Goal: Task Accomplishment & Management: Use online tool/utility

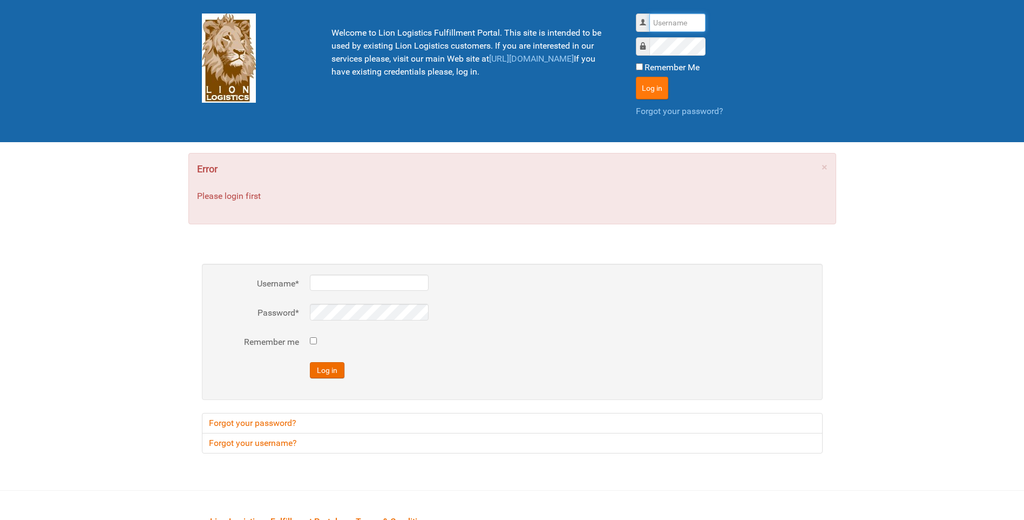
type input "lion"
click at [652, 90] on button "Log in" at bounding box center [652, 88] width 32 height 23
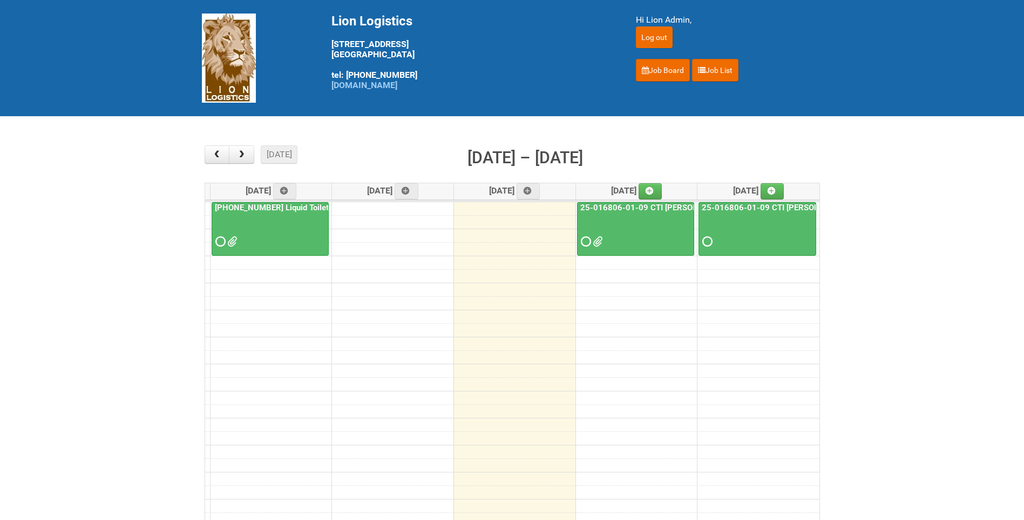
click at [595, 244] on span at bounding box center [597, 242] width 8 height 8
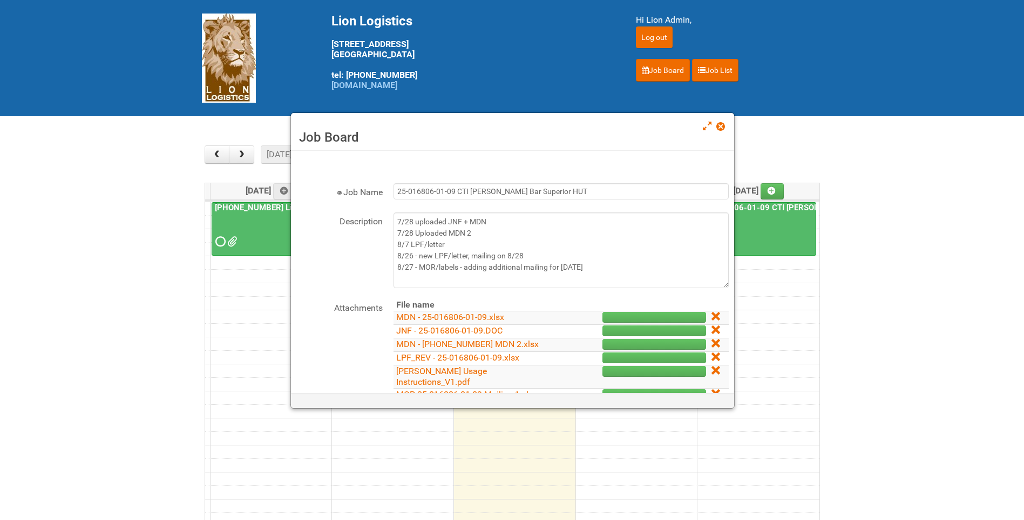
scroll to position [54, 0]
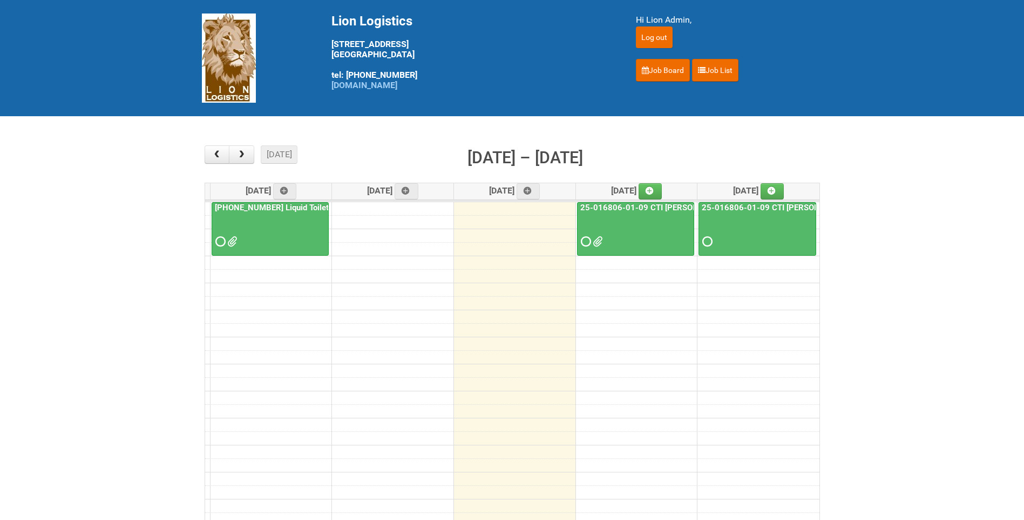
click at [626, 212] on div "25-016806-01-09 CTI [PERSON_NAME] Bar Superior HUT" at bounding box center [636, 226] width 116 height 47
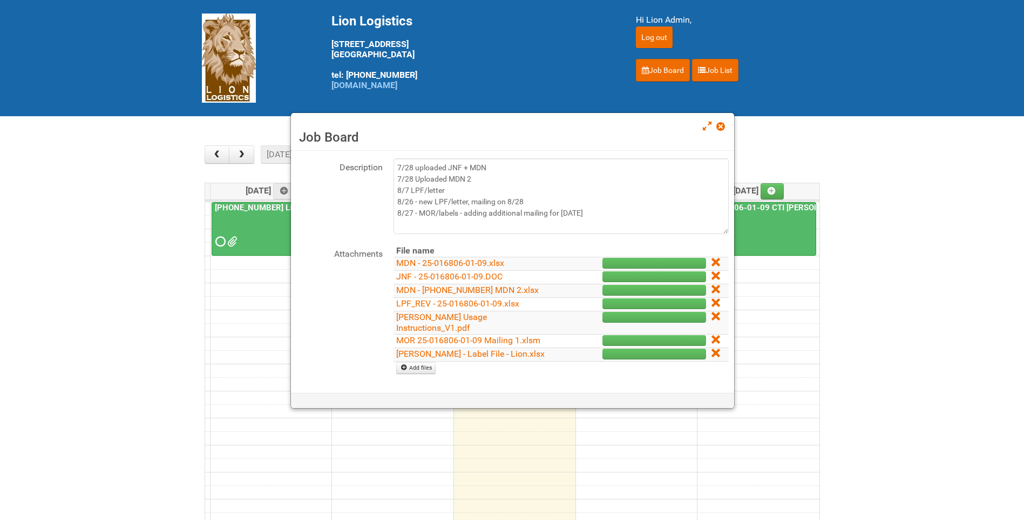
scroll to position [108, 0]
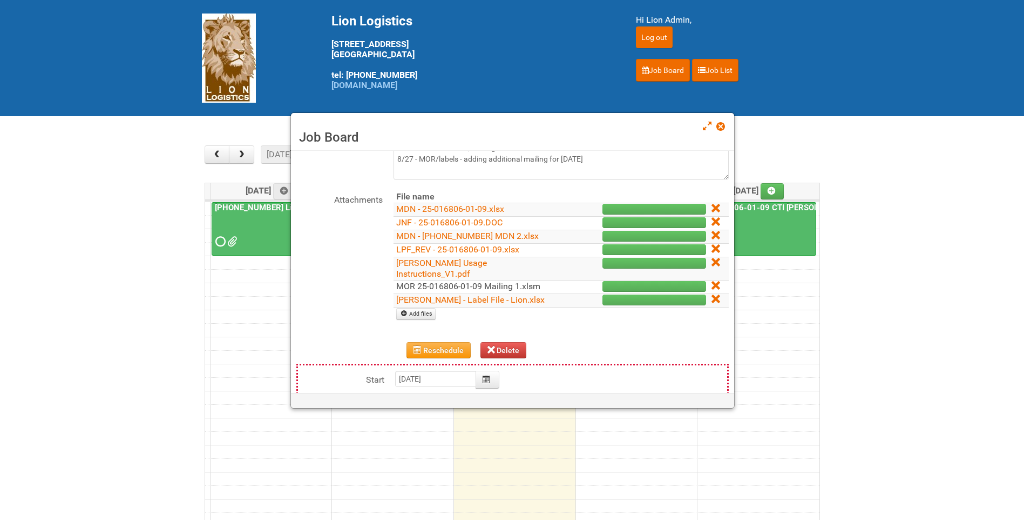
click at [521, 281] on link "MOR 25-016806-01-09 Mailing 1.xlsm" at bounding box center [468, 286] width 144 height 10
click at [475, 294] on link "[PERSON_NAME] - Label File - Lion.xlsx" at bounding box center [470, 299] width 149 height 10
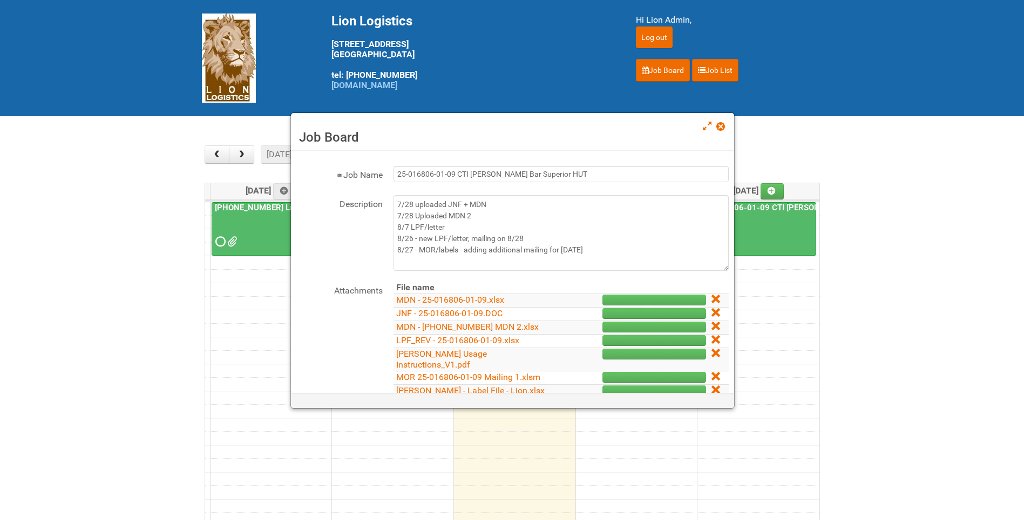
scroll to position [0, 0]
